Goal: Task Accomplishment & Management: Manage account settings

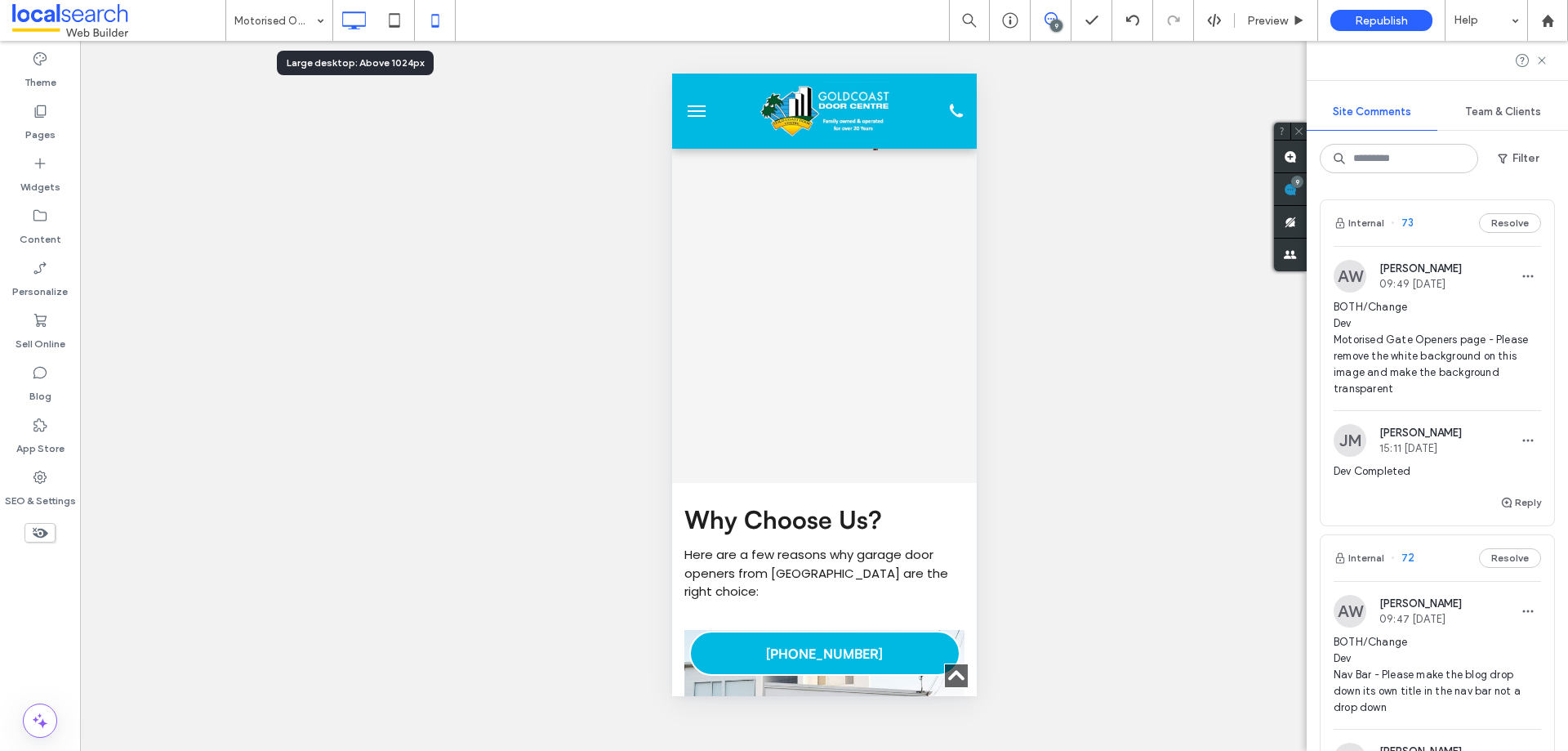
scroll to position [133, 75]
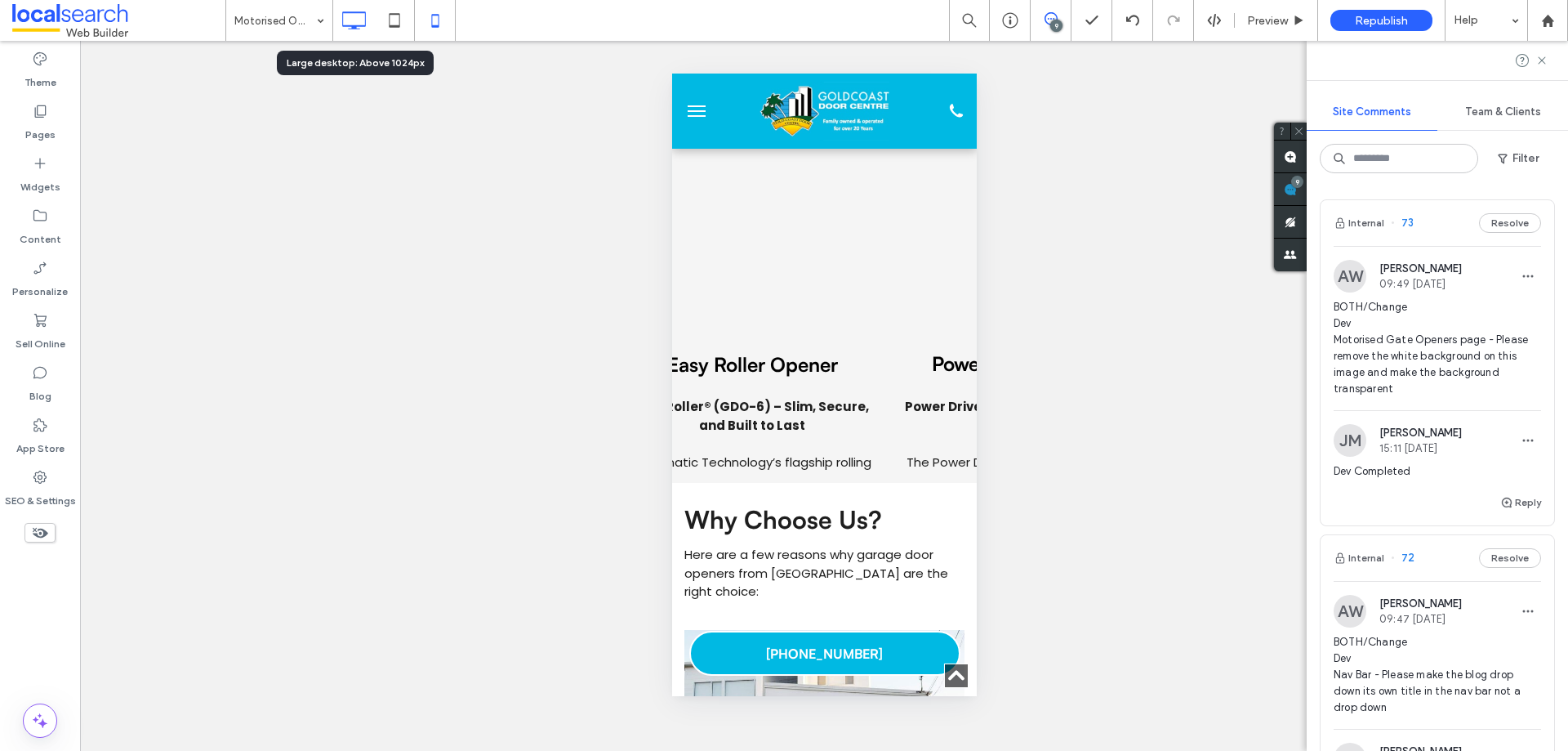
click at [350, 23] on icon at bounding box center [353, 20] width 33 height 33
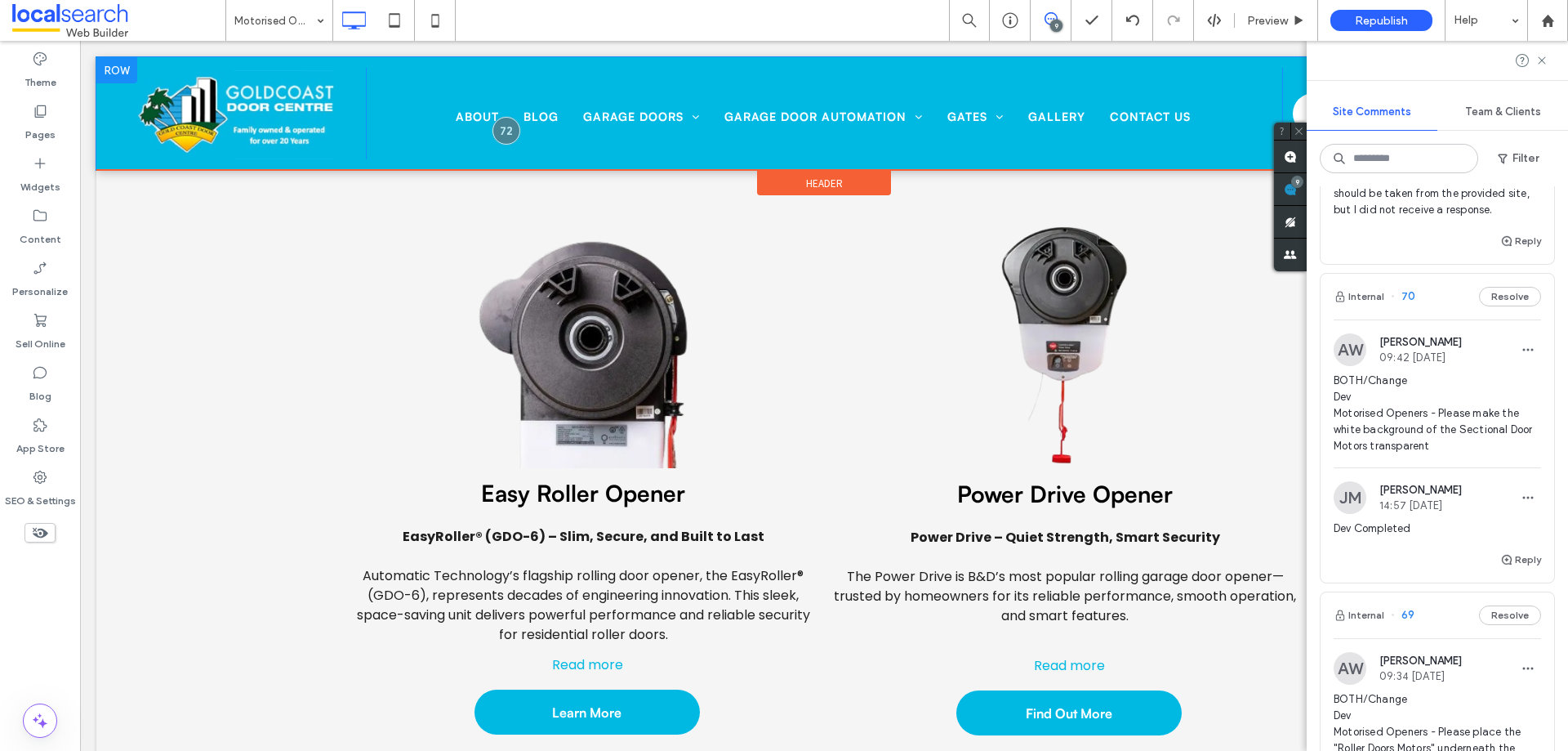
scroll to position [2696, 0]
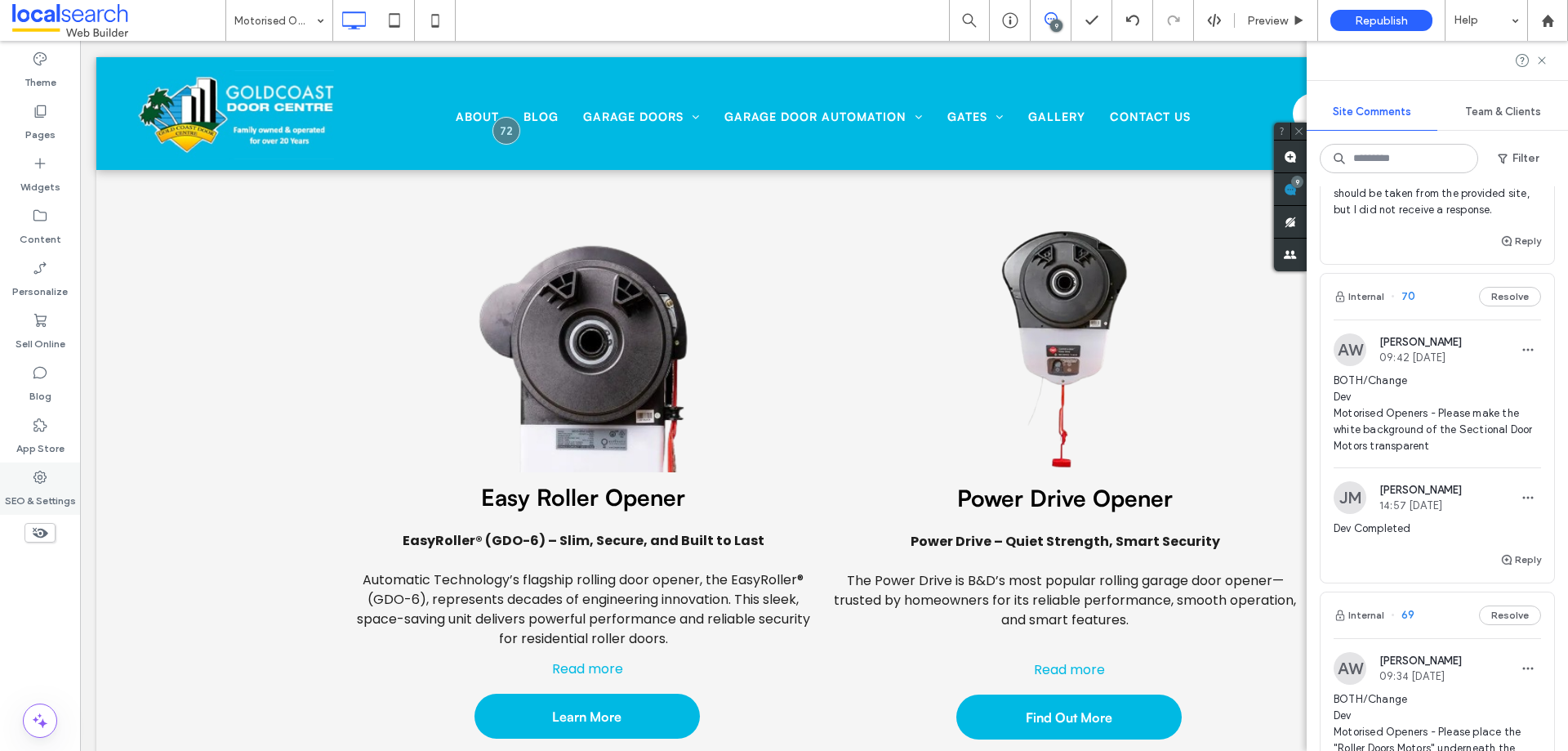
click at [41, 486] on label "SEO & Settings" at bounding box center [40, 497] width 71 height 22
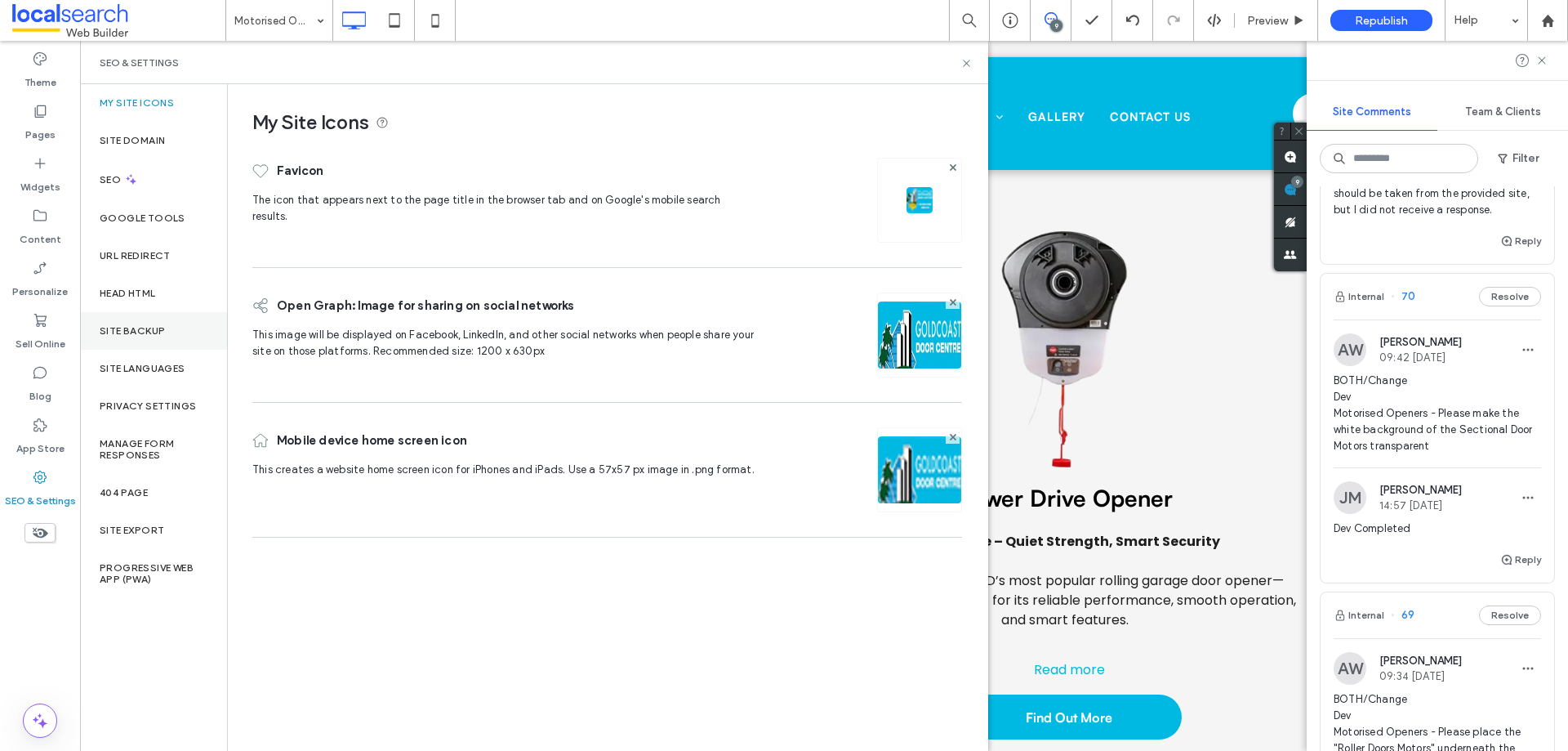
click at [118, 334] on label "Site Backup" at bounding box center [133, 331] width 65 height 11
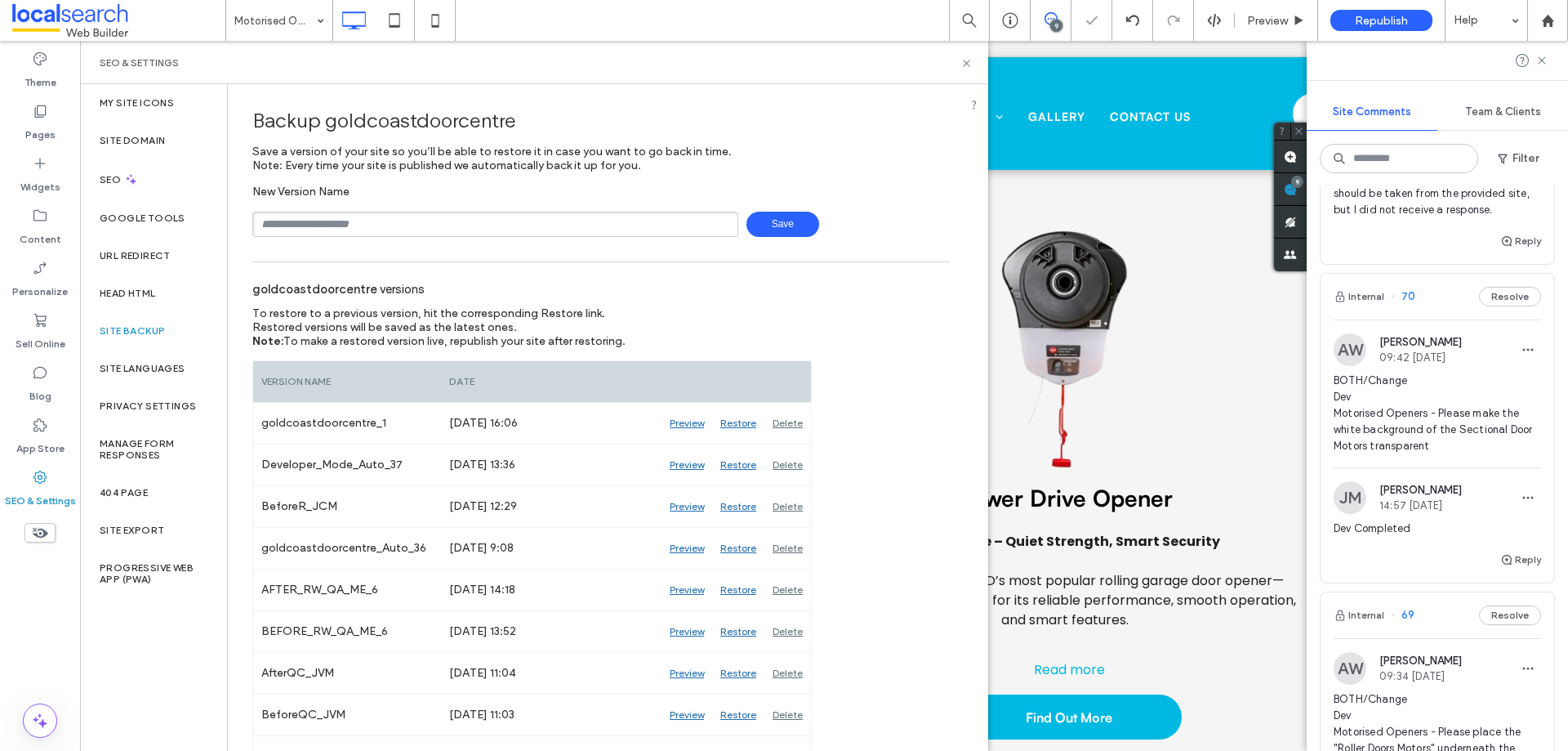
click at [301, 229] on input "text" at bounding box center [496, 224] width 486 height 25
type input "**********"
click at [766, 223] on span "Save" at bounding box center [783, 224] width 73 height 25
drag, startPoint x: 965, startPoint y: 65, endPoint x: 879, endPoint y: 27, distance: 94.0
click at [965, 65] on use at bounding box center [966, 63] width 7 height 7
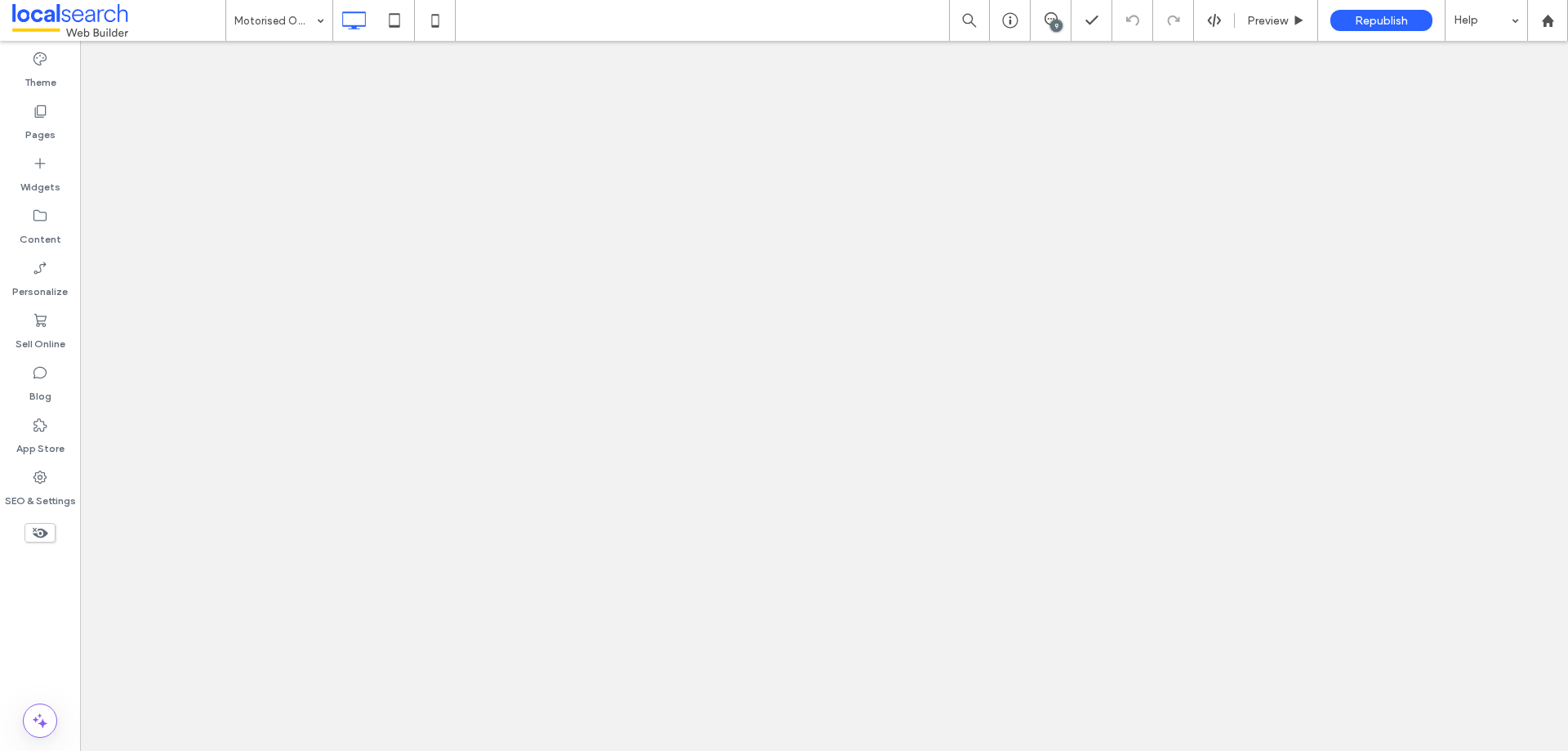
click at [1052, 27] on div "9" at bounding box center [1056, 25] width 12 height 12
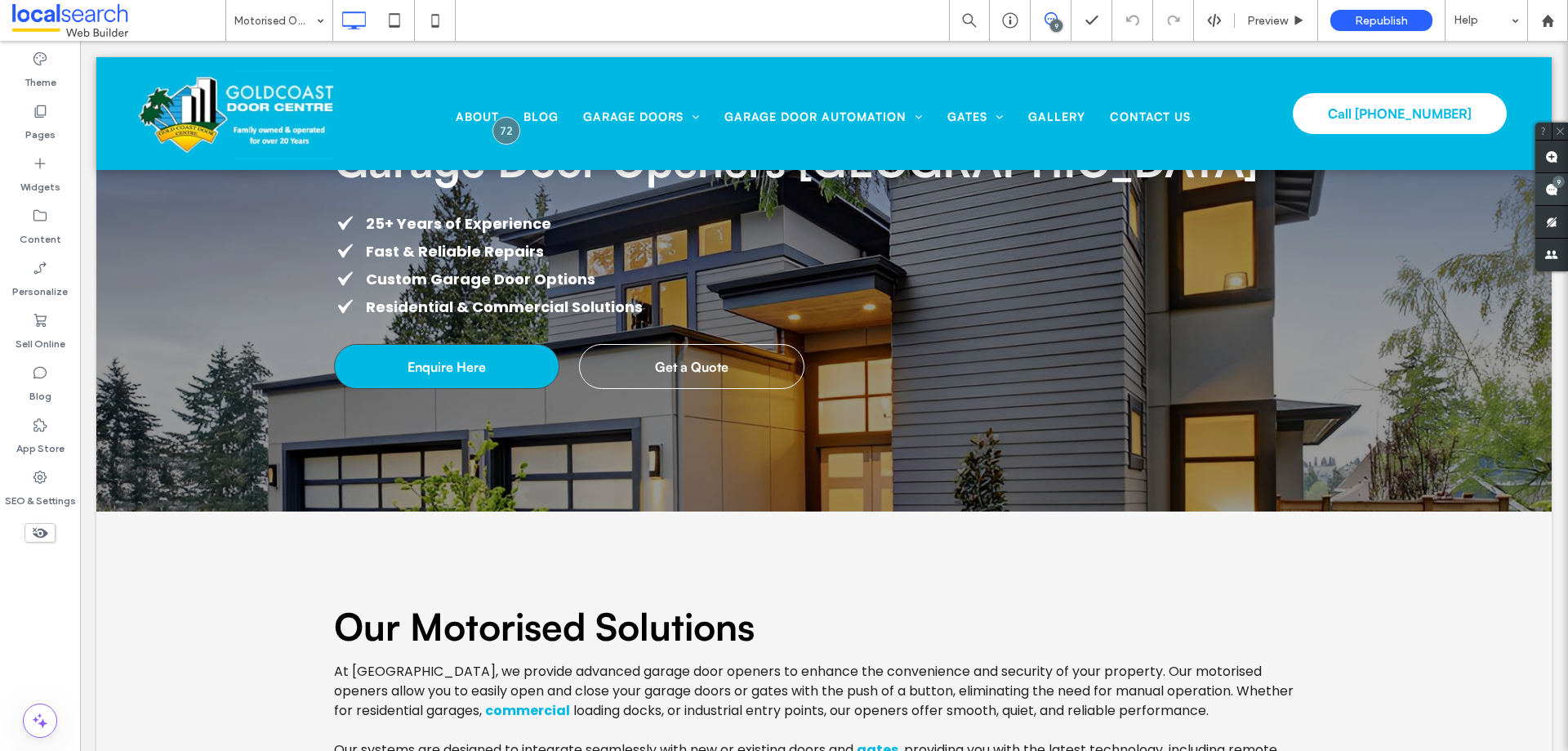
click at [1548, 196] on span at bounding box center [1551, 189] width 33 height 32
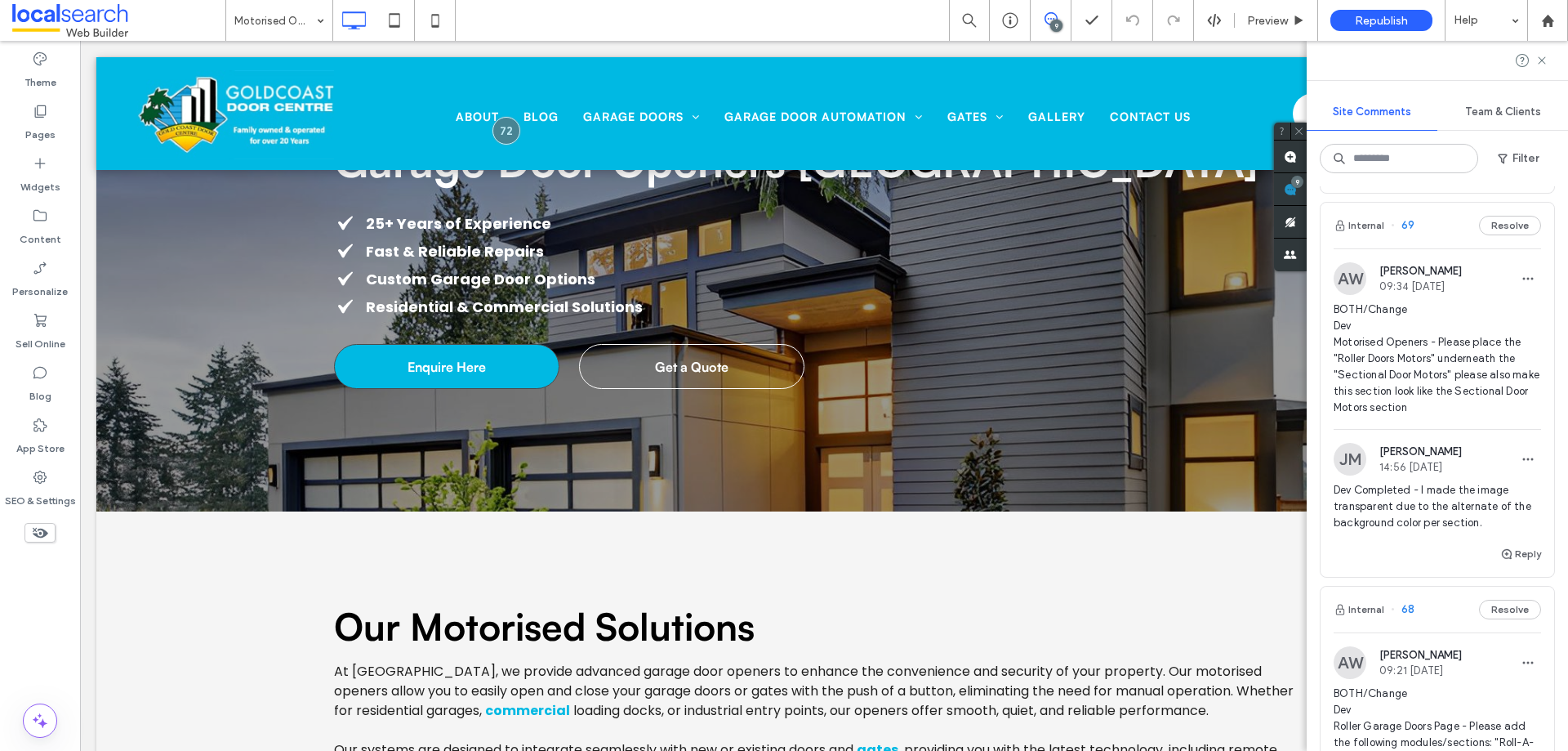
scroll to position [1471, 0]
